Goal: Navigation & Orientation: Go to known website

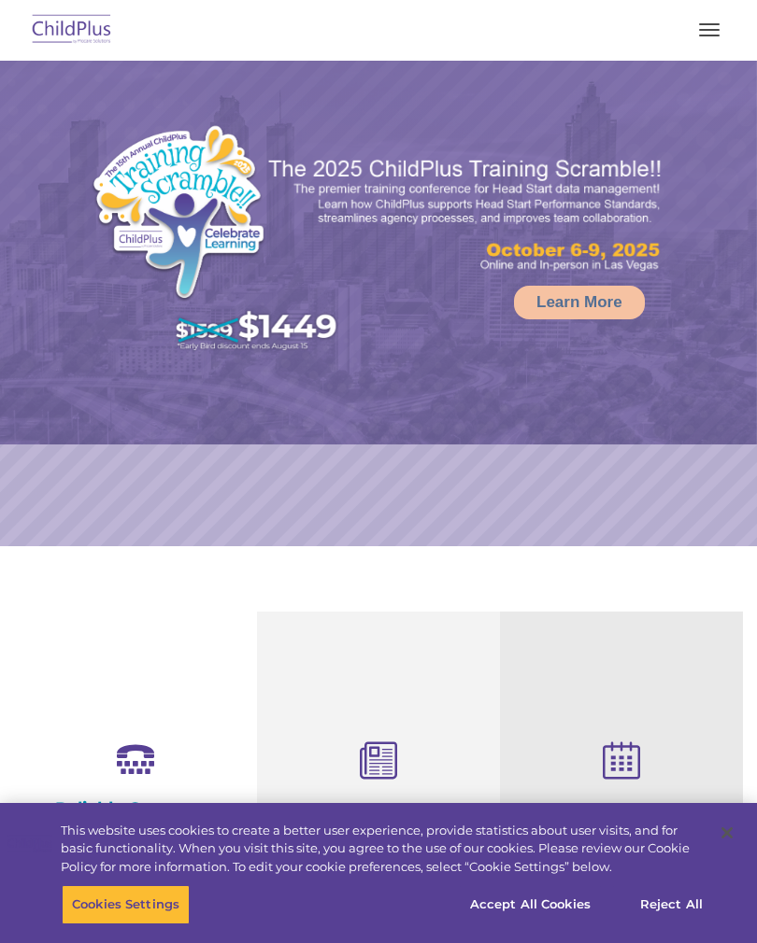
select select "MEDIUM"
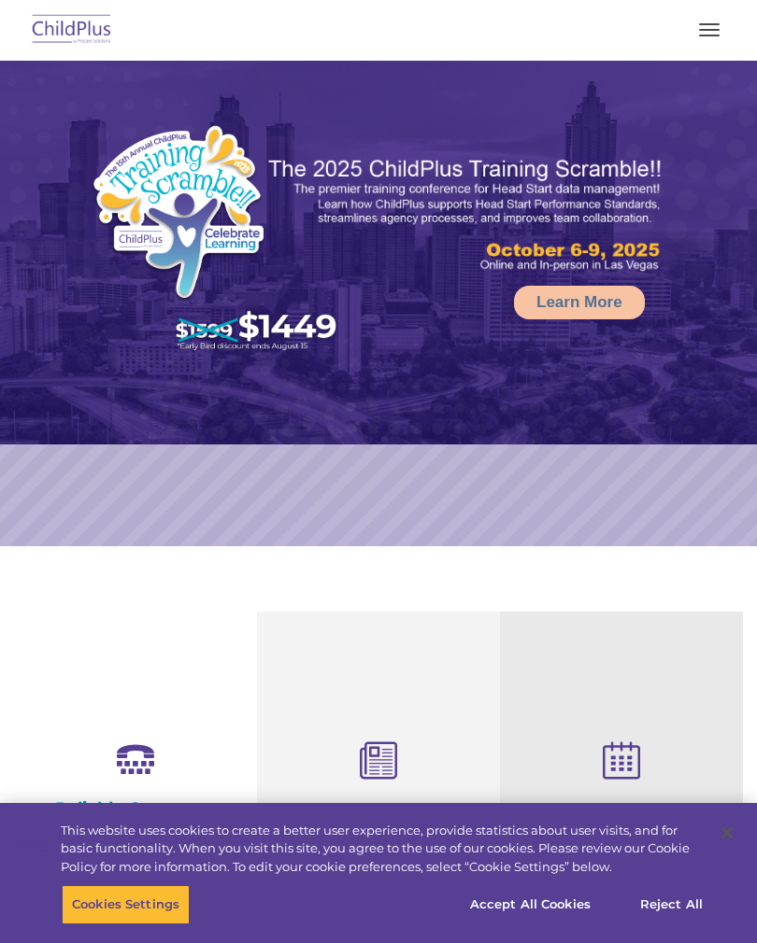
select select "MEDIUM"
click at [701, 38] on button "button" at bounding box center [708, 30] width 39 height 30
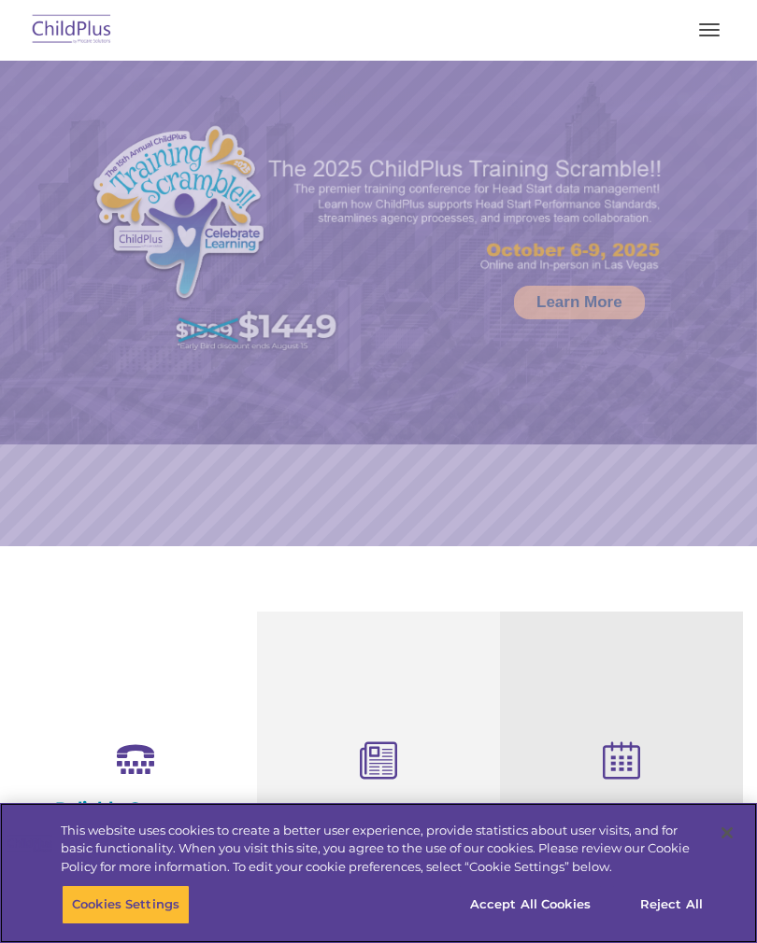
select select "MEDIUM"
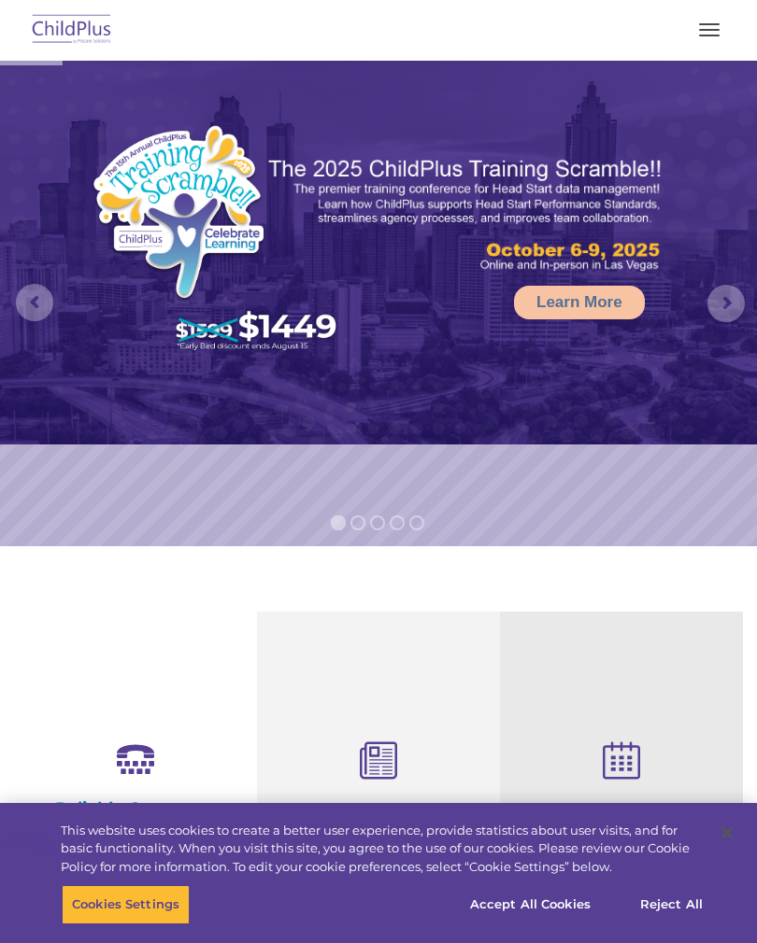
click at [719, 38] on button "button" at bounding box center [708, 30] width 39 height 30
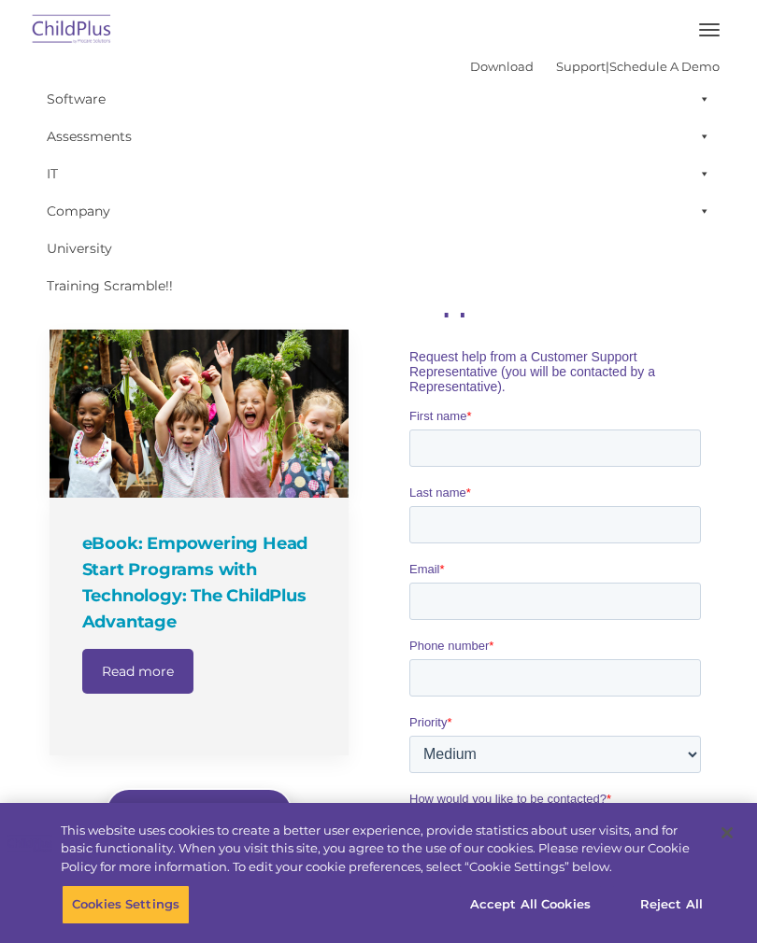
scroll to position [993, 0]
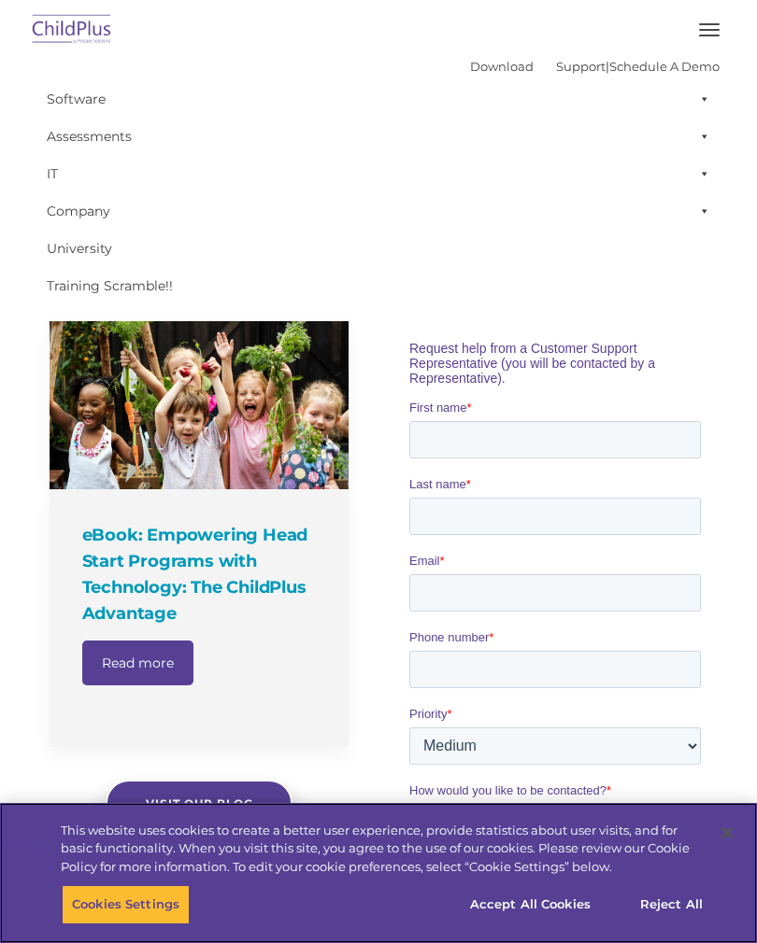
click at [576, 925] on button "Accept All Cookies" at bounding box center [530, 905] width 141 height 39
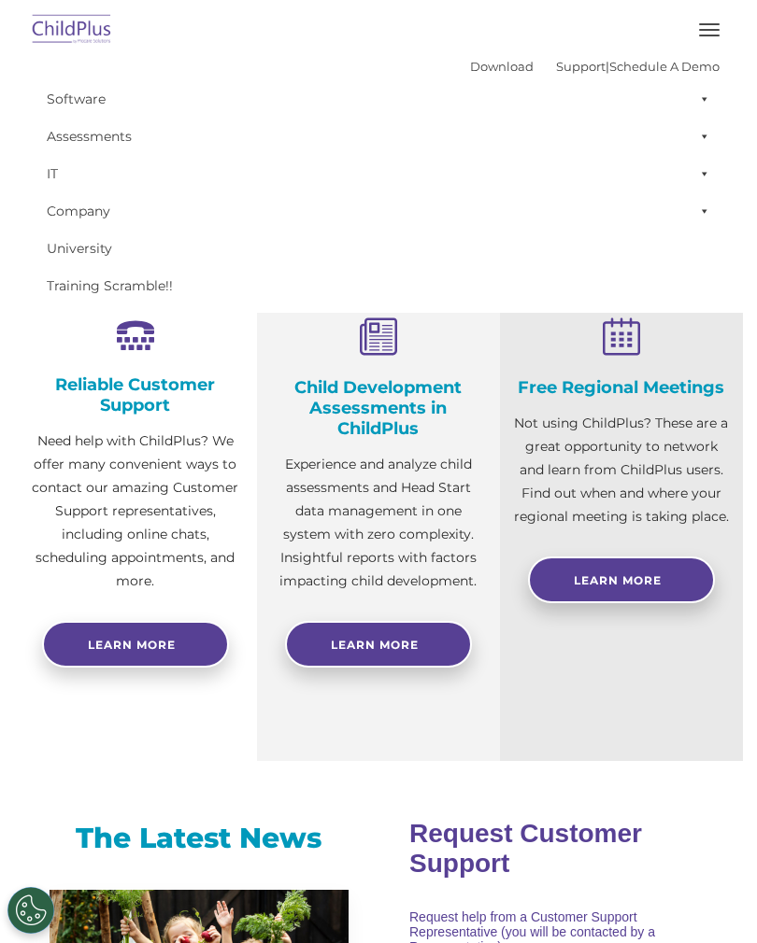
scroll to position [425, 0]
